Goal: Understand process/instructions

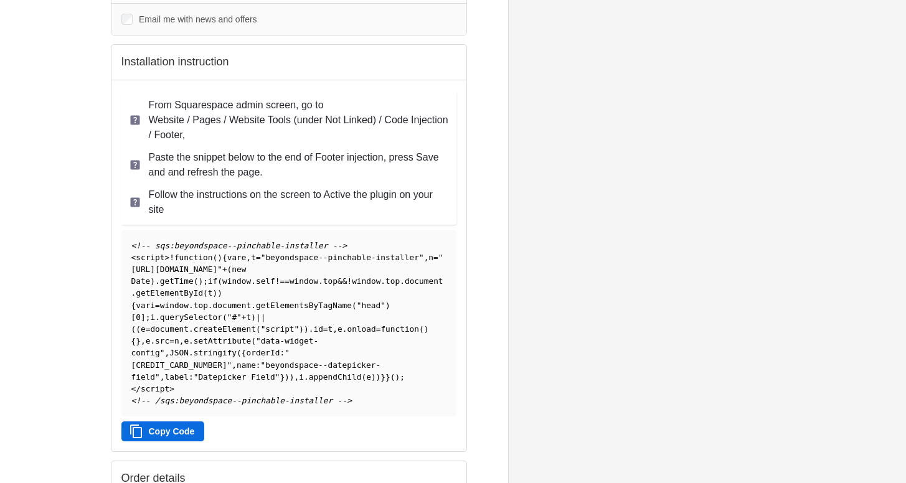
scroll to position [194, 0]
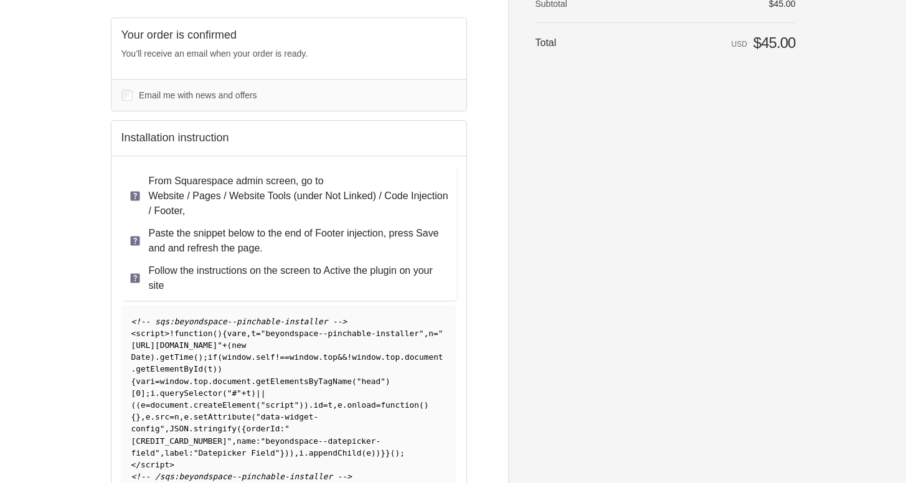
scroll to position [111, 0]
drag, startPoint x: 230, startPoint y: 192, endPoint x: 381, endPoint y: 194, distance: 150.1
click at [381, 194] on p "From Squarespace admin screen, go to Website / Pages / Website Tools (under Not…" at bounding box center [299, 195] width 300 height 45
click at [400, 196] on p "From Squarespace admin screen, go to Website / Pages / Website Tools (under Not…" at bounding box center [299, 195] width 300 height 45
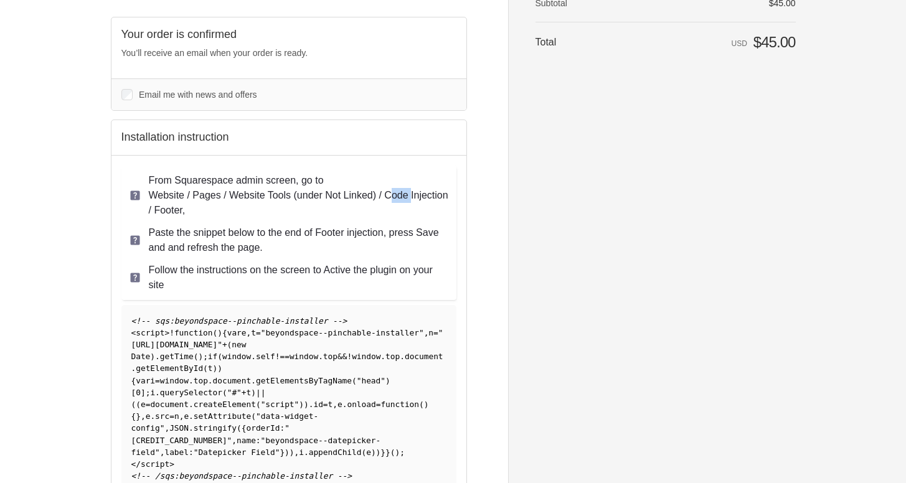
click at [392, 199] on p "From Squarespace admin screen, go to Website / Pages / Website Tools (under Not…" at bounding box center [299, 195] width 300 height 45
drag, startPoint x: 387, startPoint y: 191, endPoint x: 187, endPoint y: 208, distance: 201.3
click at [186, 208] on p "From Squarespace admin screen, go to Website / Pages / Website Tools (under Not…" at bounding box center [299, 195] width 300 height 45
copy p "Code Injection"
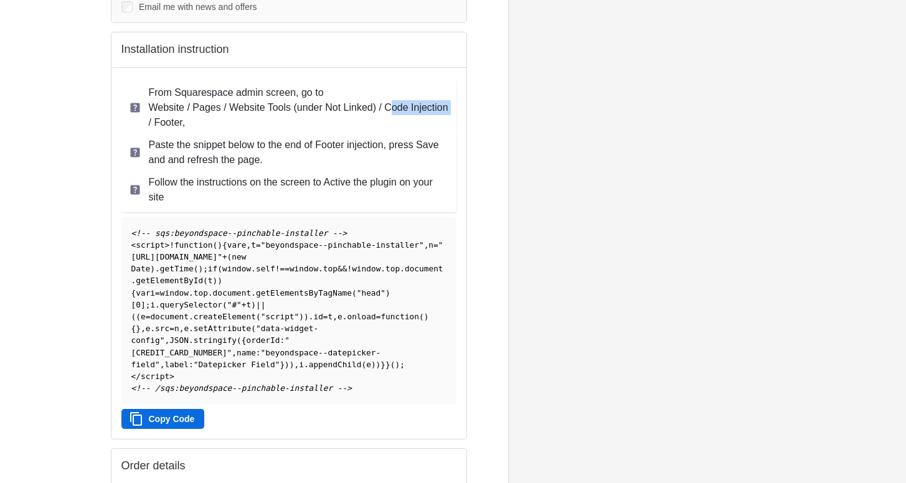
scroll to position [235, 0]
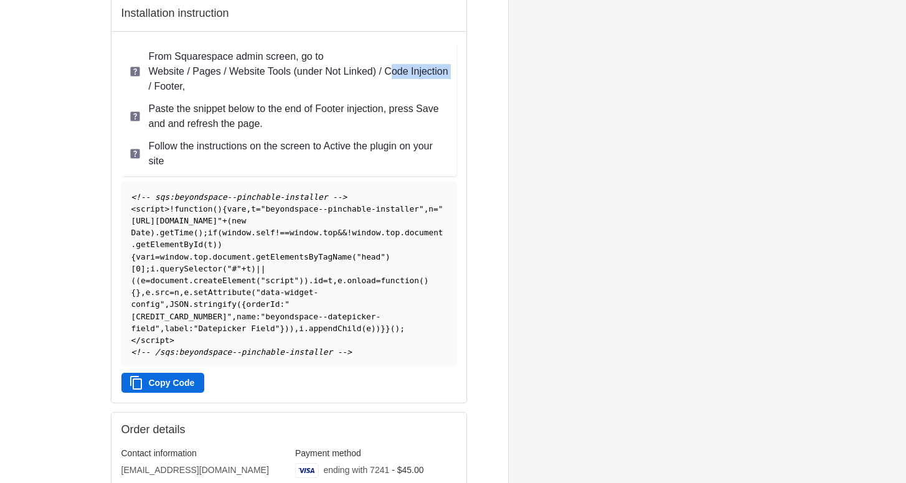
click at [174, 380] on button "Copy Code" at bounding box center [162, 383] width 83 height 20
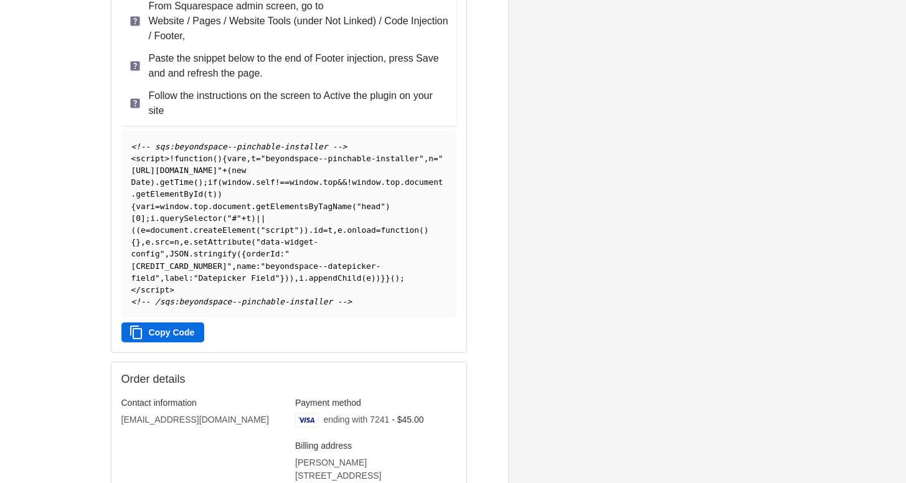
scroll to position [291, 0]
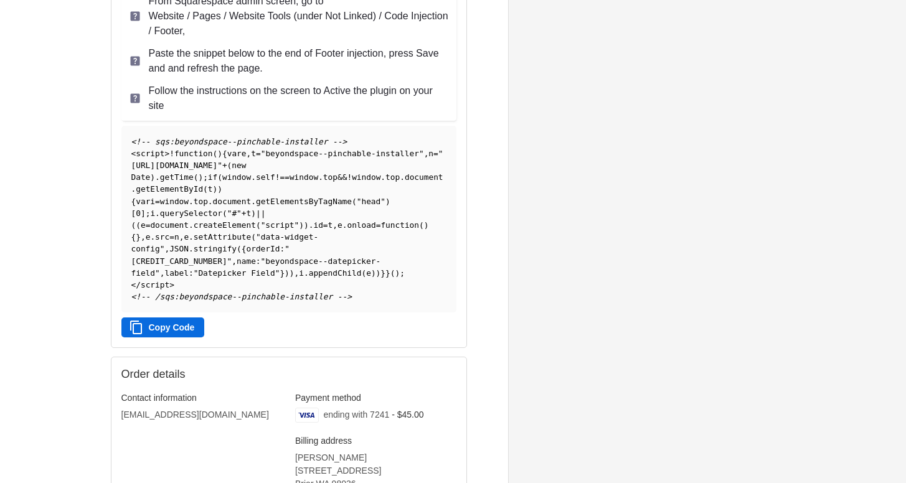
click at [161, 322] on button "Copy Code" at bounding box center [162, 328] width 83 height 20
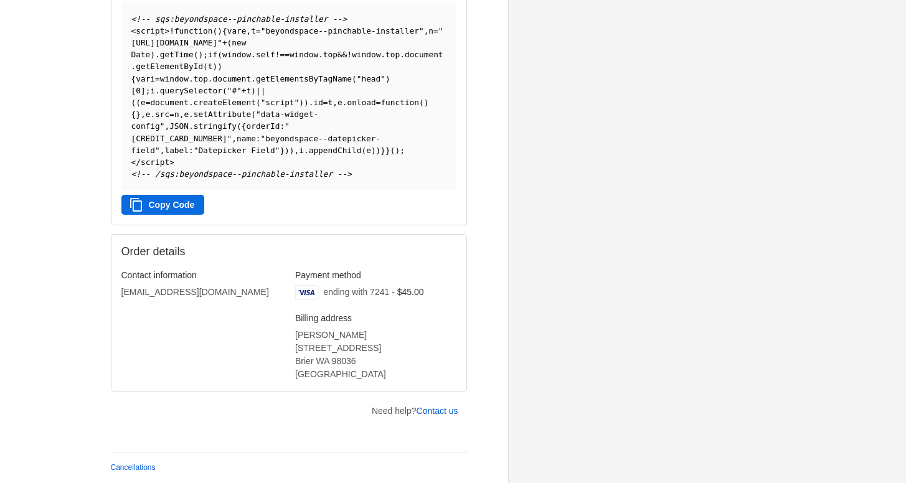
scroll to position [413, 0]
